Goal: Obtain resource: Download file/media

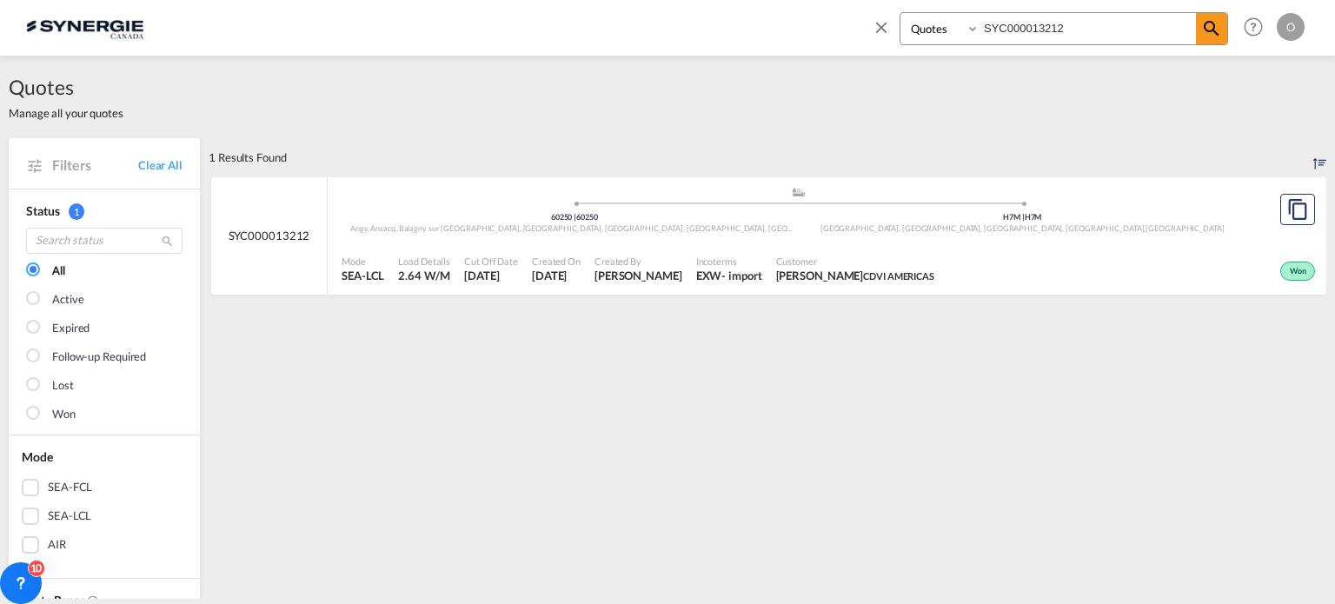
select select "Quotes"
drag, startPoint x: 1099, startPoint y: 27, endPoint x: 774, endPoint y: 39, distance: 325.2
click at [774, 39] on div "Bookings Quotes Enquiries SYC000013212 Help Resources Product Release O My Prof…" at bounding box center [667, 27] width 1282 height 54
paste input "4223"
type input "SYC000014223"
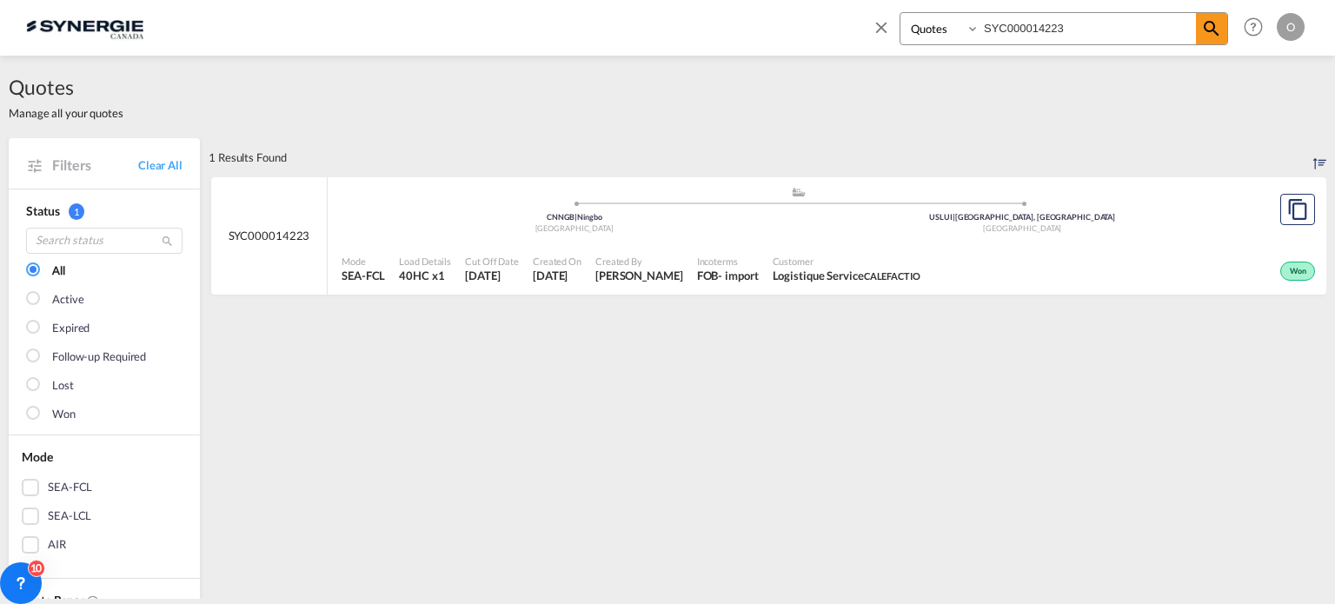
click at [758, 271] on div "- import" at bounding box center [738, 276] width 40 height 16
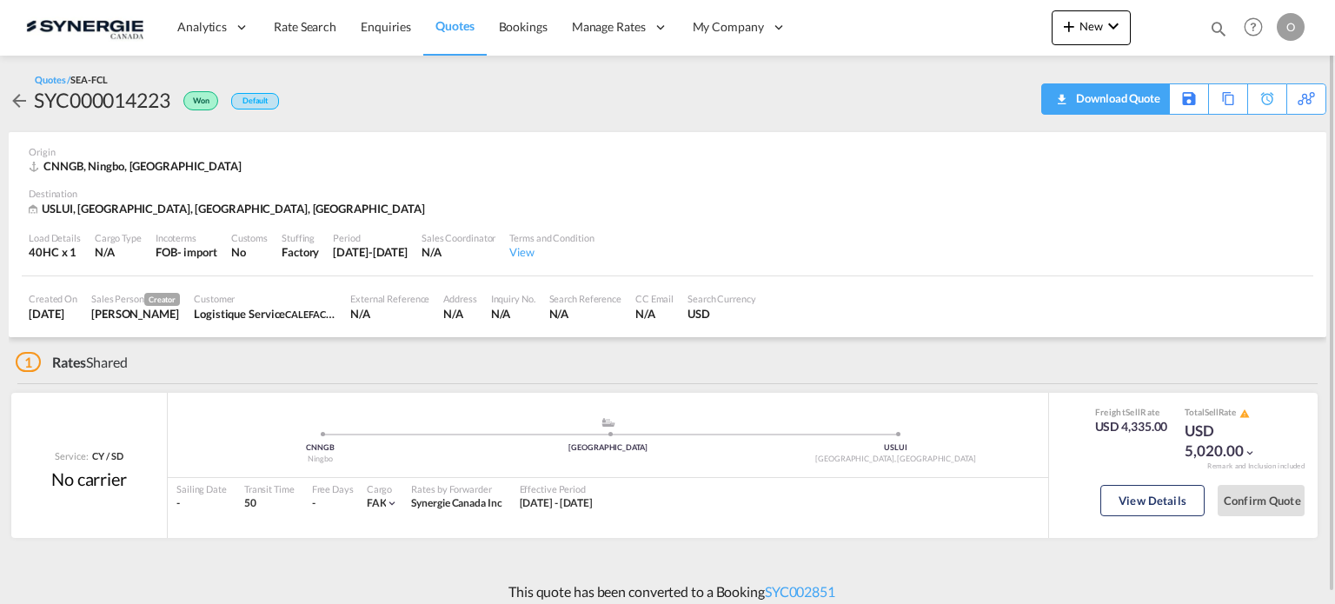
click at [1119, 97] on div "Download Quote" at bounding box center [1115, 98] width 89 height 28
